Goal: Navigation & Orientation: Find specific page/section

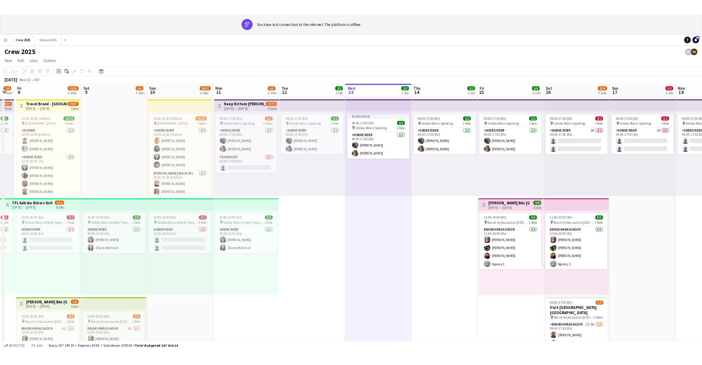
scroll to position [0, 147]
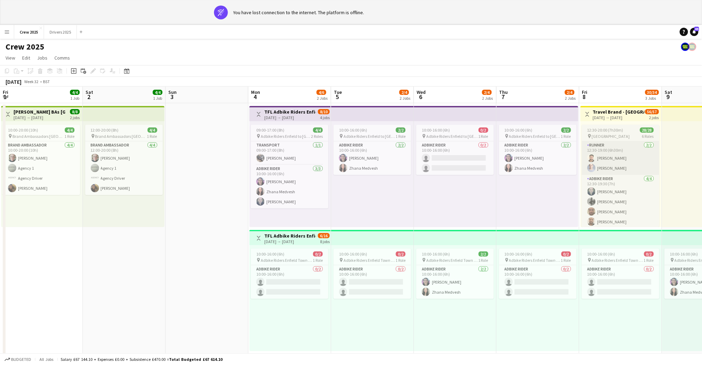
scroll to position [0, 266]
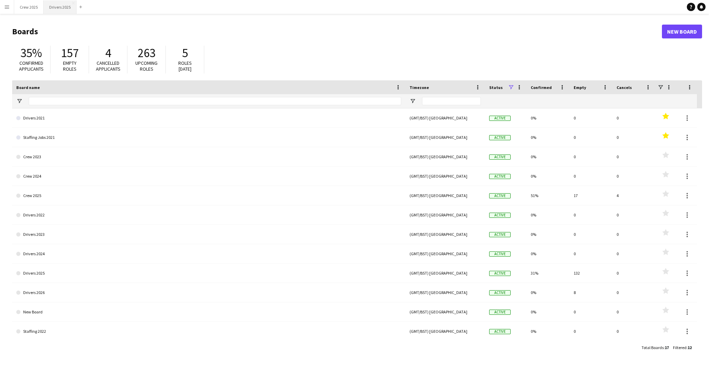
click at [55, 6] on button "Drivers 2025 Close" at bounding box center [60, 6] width 33 height 13
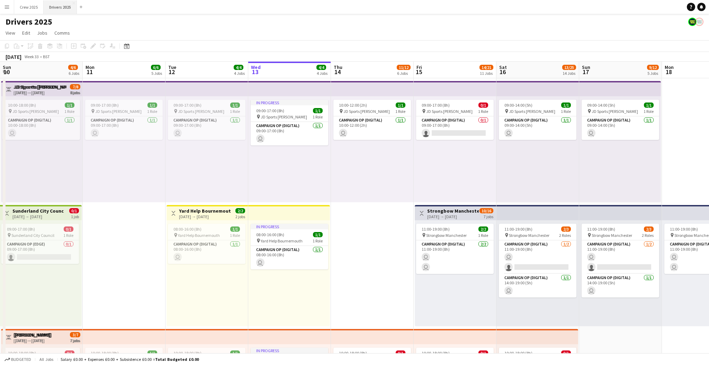
scroll to position [0, 165]
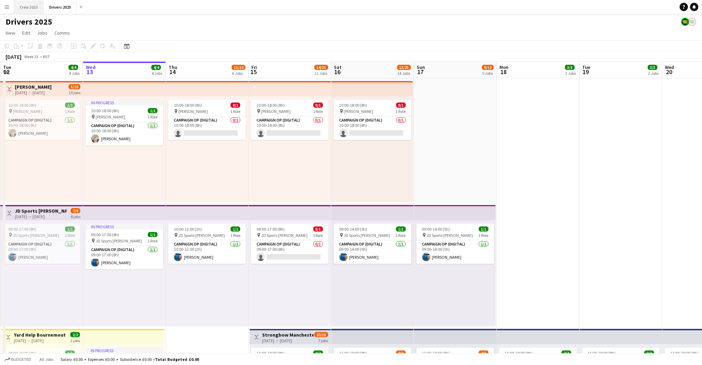
click at [33, 7] on button "Crew 2025 Close" at bounding box center [28, 6] width 29 height 13
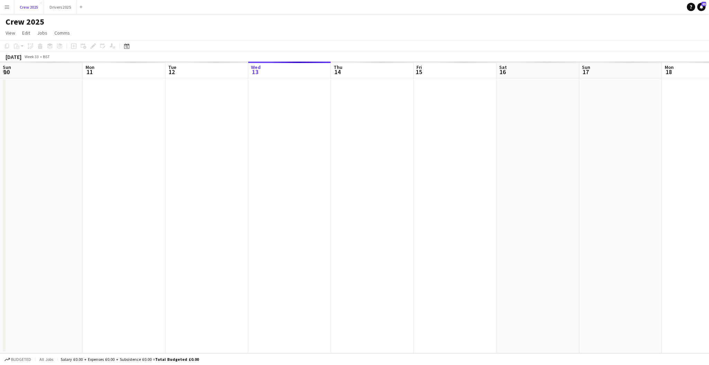
scroll to position [0, 165]
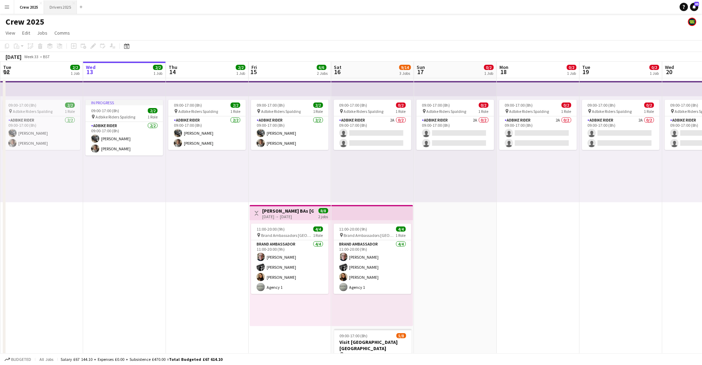
click at [59, 8] on button "Drivers 2025 Close" at bounding box center [60, 6] width 33 height 13
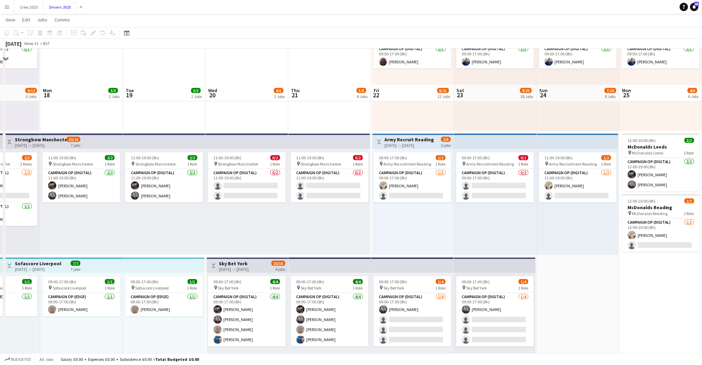
scroll to position [138, 0]
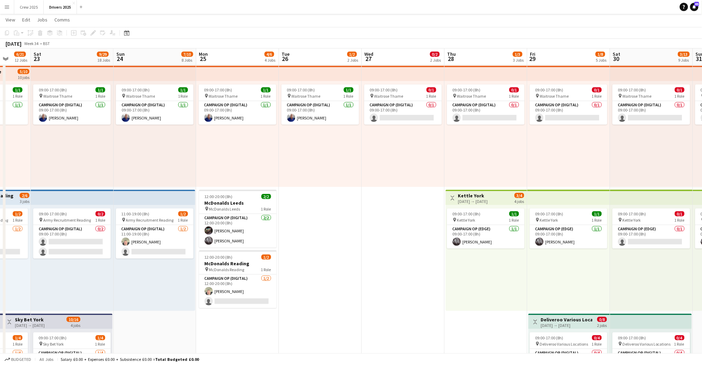
drag, startPoint x: 552, startPoint y: 152, endPoint x: 165, endPoint y: 151, distance: 386.6
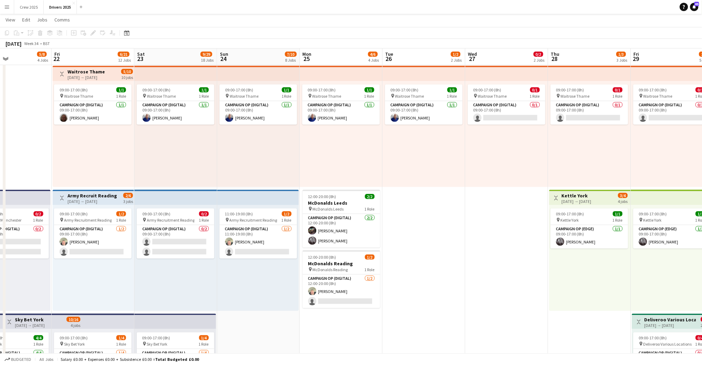
drag, startPoint x: 252, startPoint y: 155, endPoint x: 296, endPoint y: 170, distance: 46.3
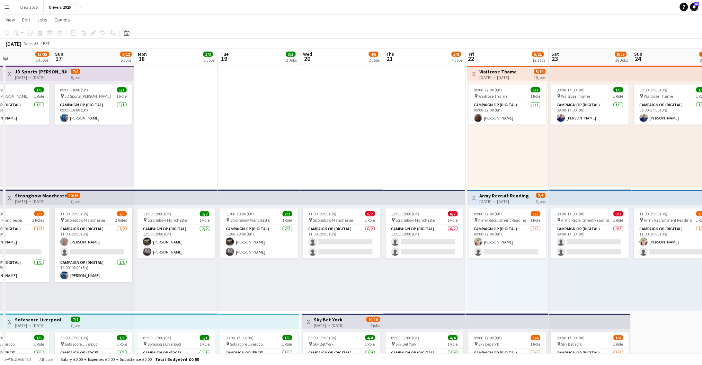
drag, startPoint x: 150, startPoint y: 162, endPoint x: 475, endPoint y: 170, distance: 325.1
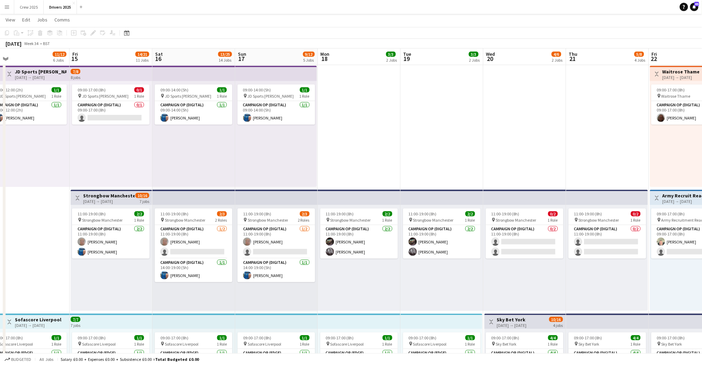
drag, startPoint x: 245, startPoint y: 155, endPoint x: 497, endPoint y: 164, distance: 251.8
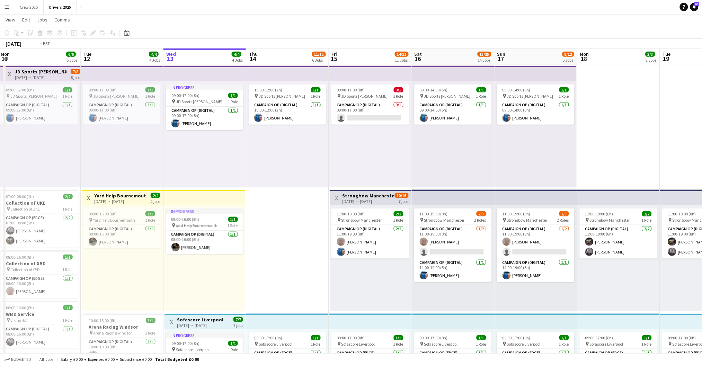
drag, startPoint x: 170, startPoint y: 172, endPoint x: 459, endPoint y: 170, distance: 288.3
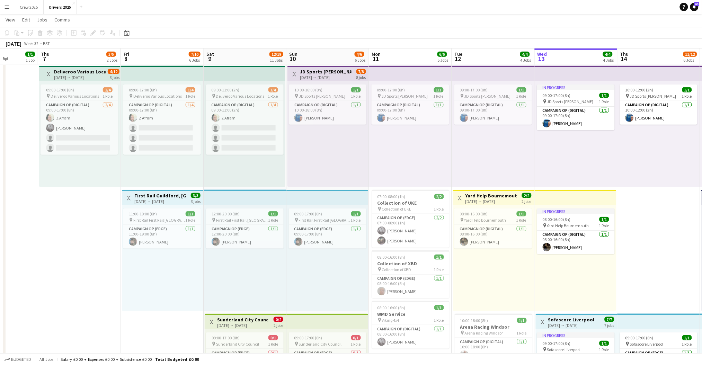
scroll to position [0, 210]
